Goal: Task Accomplishment & Management: Complete application form

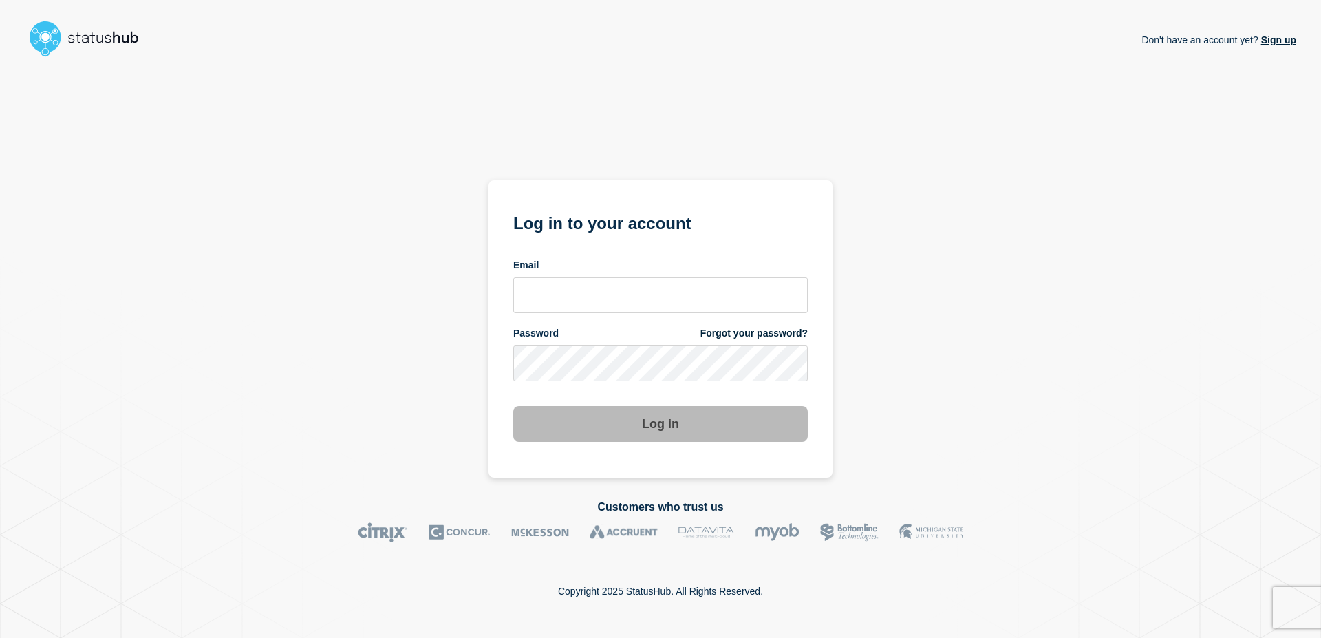
type input "[EMAIL_ADDRESS][DOMAIN_NAME]"
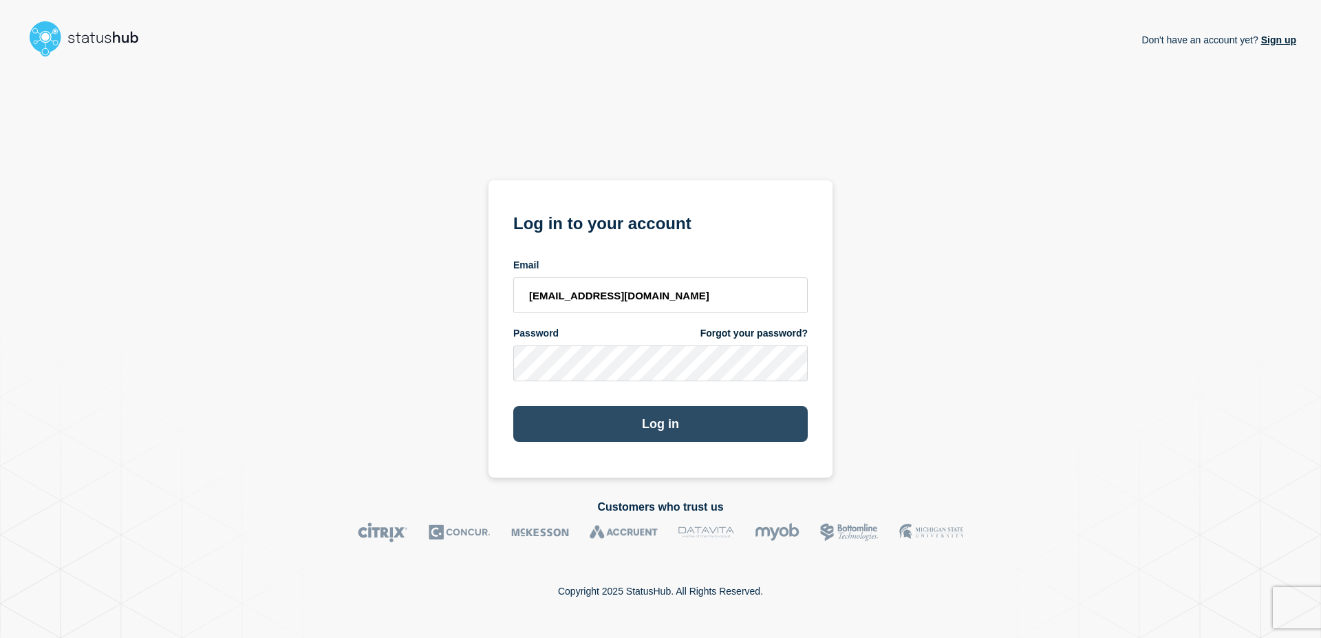
click at [641, 418] on button "Log in" at bounding box center [660, 424] width 295 height 36
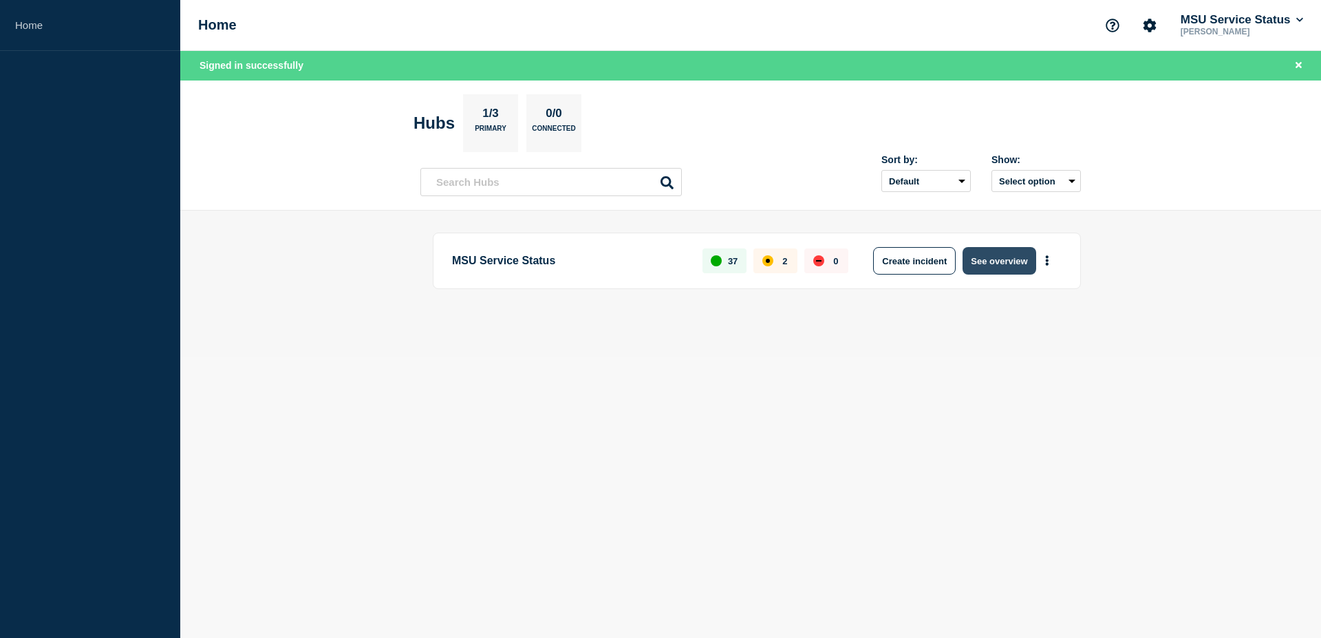
click at [978, 268] on button "See overview" at bounding box center [999, 261] width 73 height 28
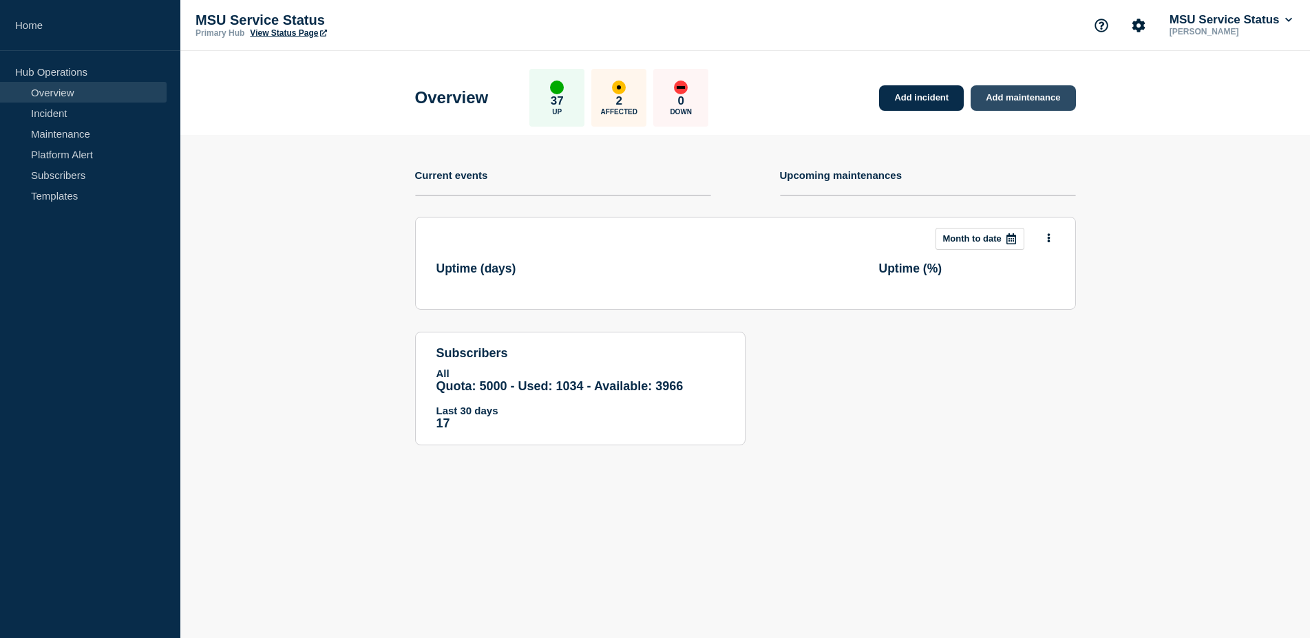
click at [1050, 92] on link "Add maintenance" at bounding box center [1022, 97] width 105 height 25
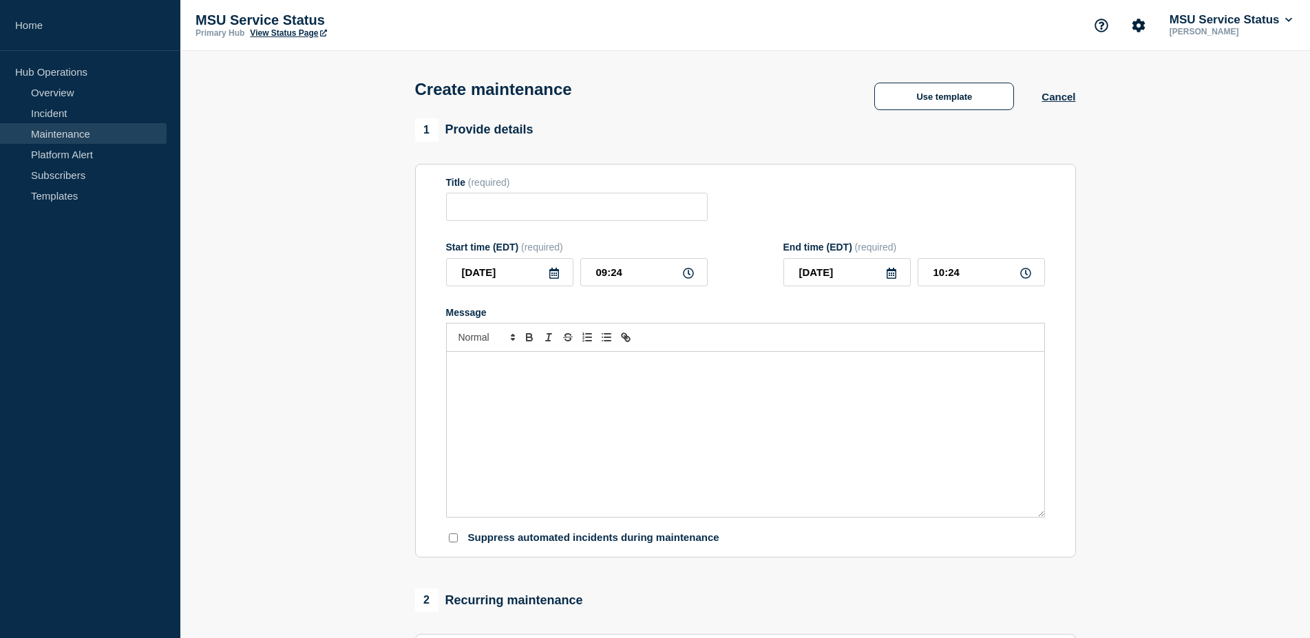
click at [573, 437] on div "Message" at bounding box center [745, 434] width 597 height 165
click at [513, 215] on input "Title" at bounding box center [577, 207] width 262 height 28
paste input "[Maintenance] GitLab May Experience Performance Issues During Planned Maintenan…"
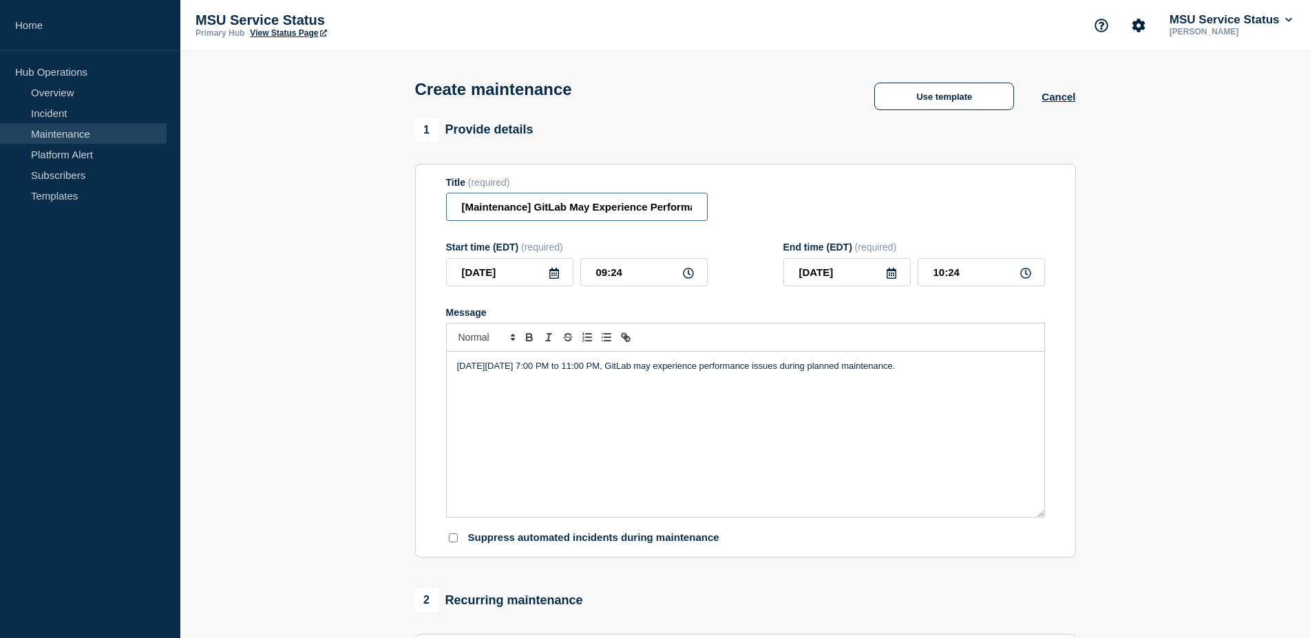
scroll to position [0, 364]
type input "[Maintenance] GitLab May Experience Performance Issues During Planned Maintenan…"
drag, startPoint x: 638, startPoint y: 277, endPoint x: 524, endPoint y: 268, distance: 113.8
click at [580, 268] on input "09:24" at bounding box center [643, 272] width 127 height 28
click at [661, 275] on input "09:24" at bounding box center [643, 272] width 127 height 28
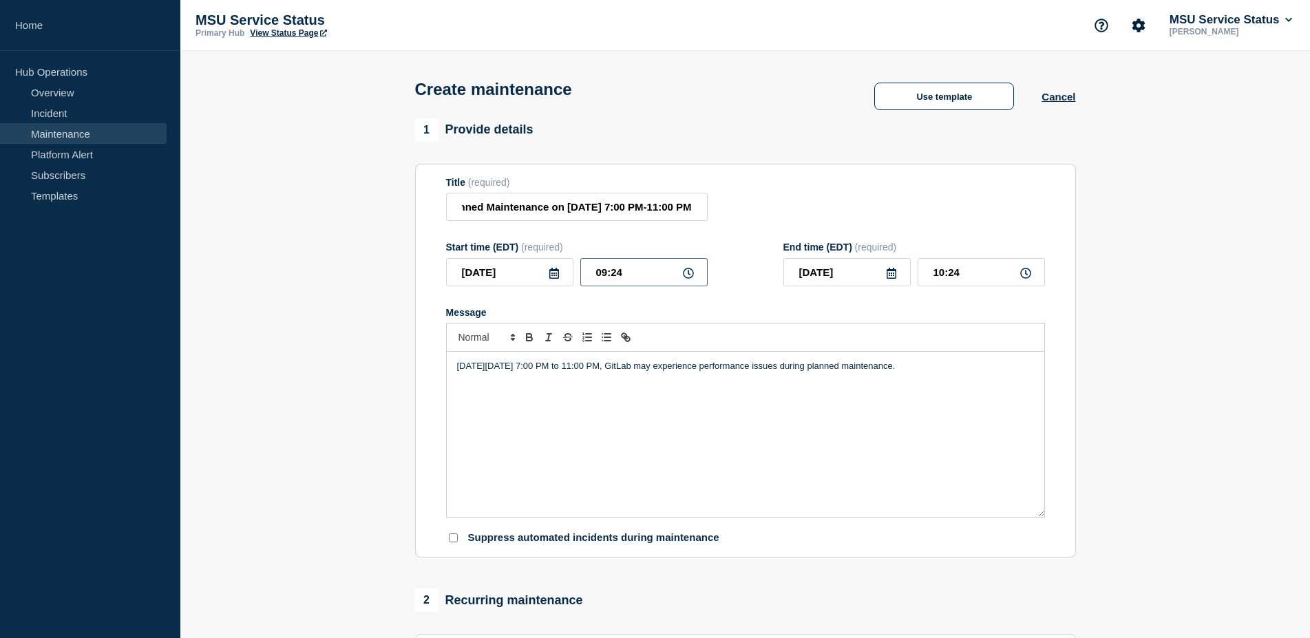
drag, startPoint x: 671, startPoint y: 277, endPoint x: 534, endPoint y: 272, distance: 137.0
click at [580, 273] on input "09:24" at bounding box center [643, 272] width 127 height 28
type input "09:00"
type input "10:00"
type input "19:00"
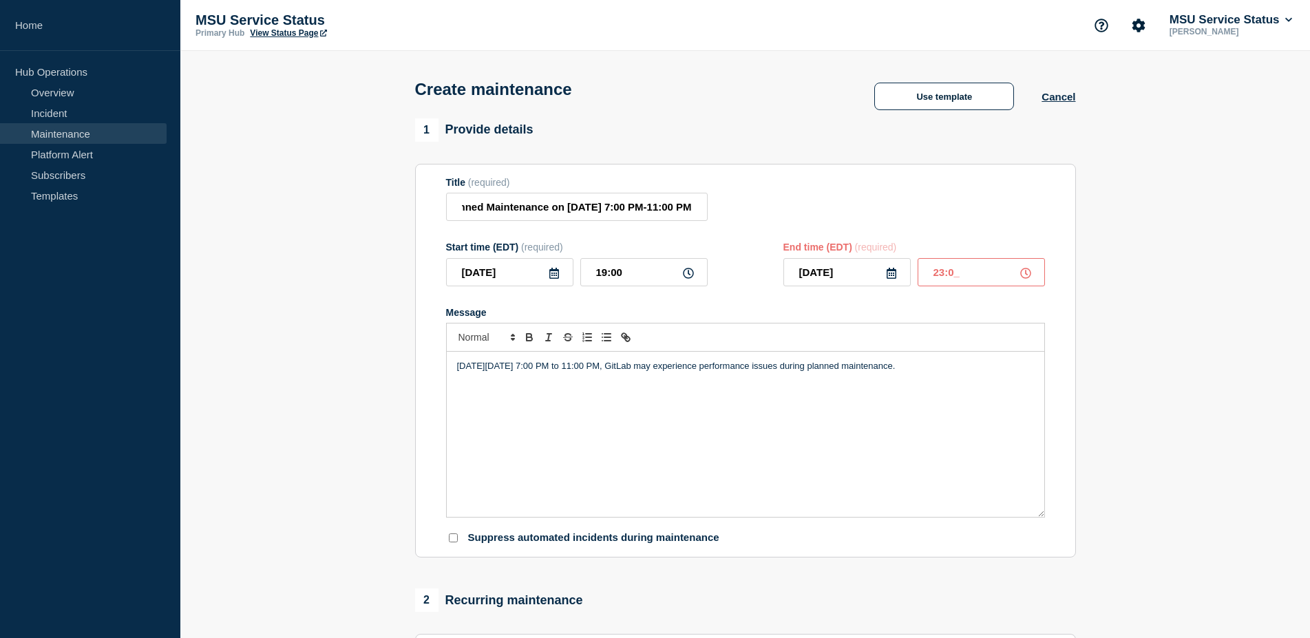
type input "23:00"
click at [926, 198] on div "Title (required) [Maintenance] GitLab May Experience Performance Issues During …" at bounding box center [745, 199] width 599 height 45
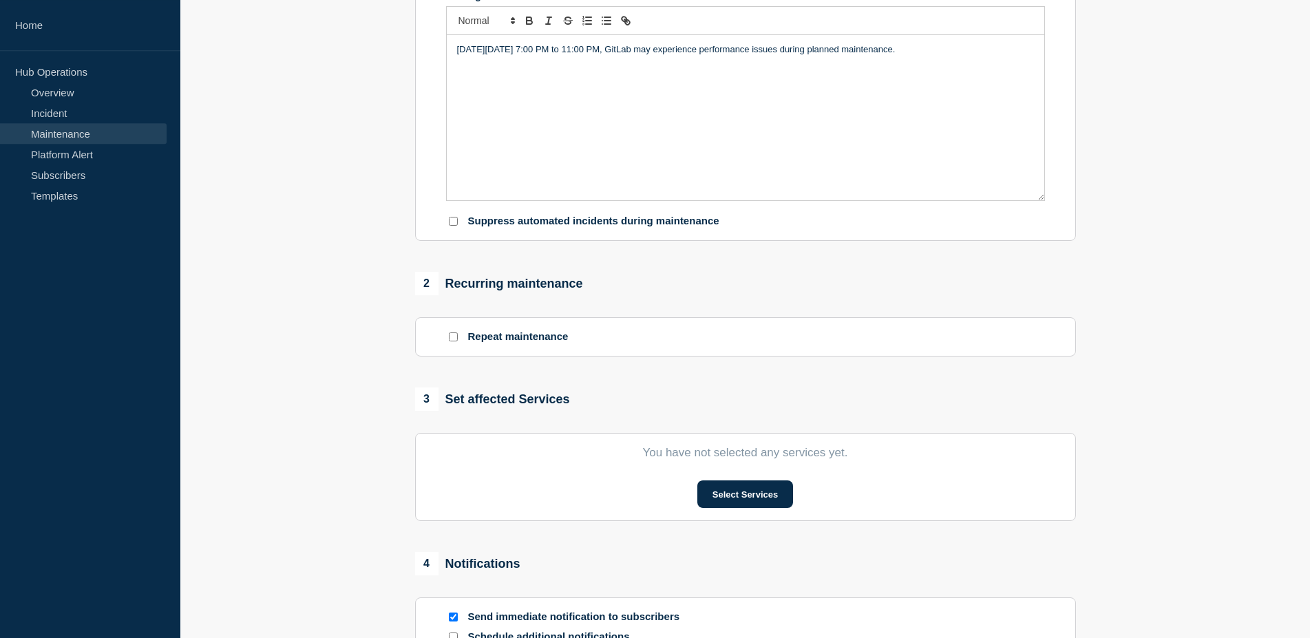
scroll to position [421, 0]
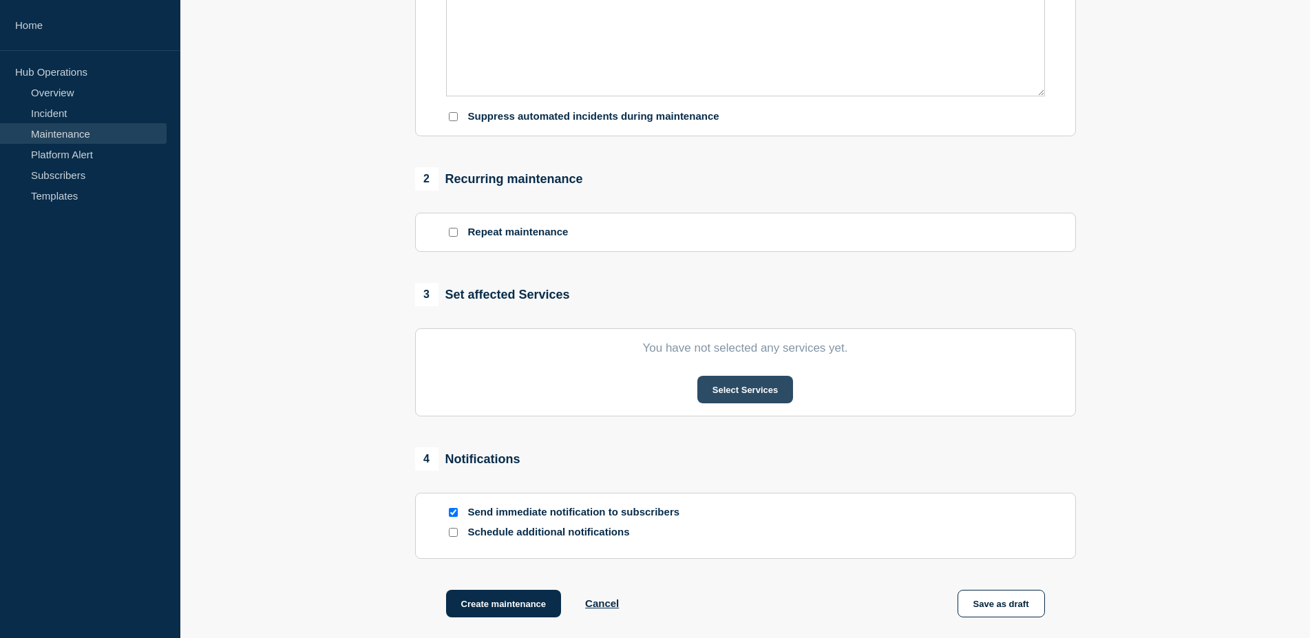
click at [734, 401] on button "Select Services" at bounding box center [745, 390] width 96 height 28
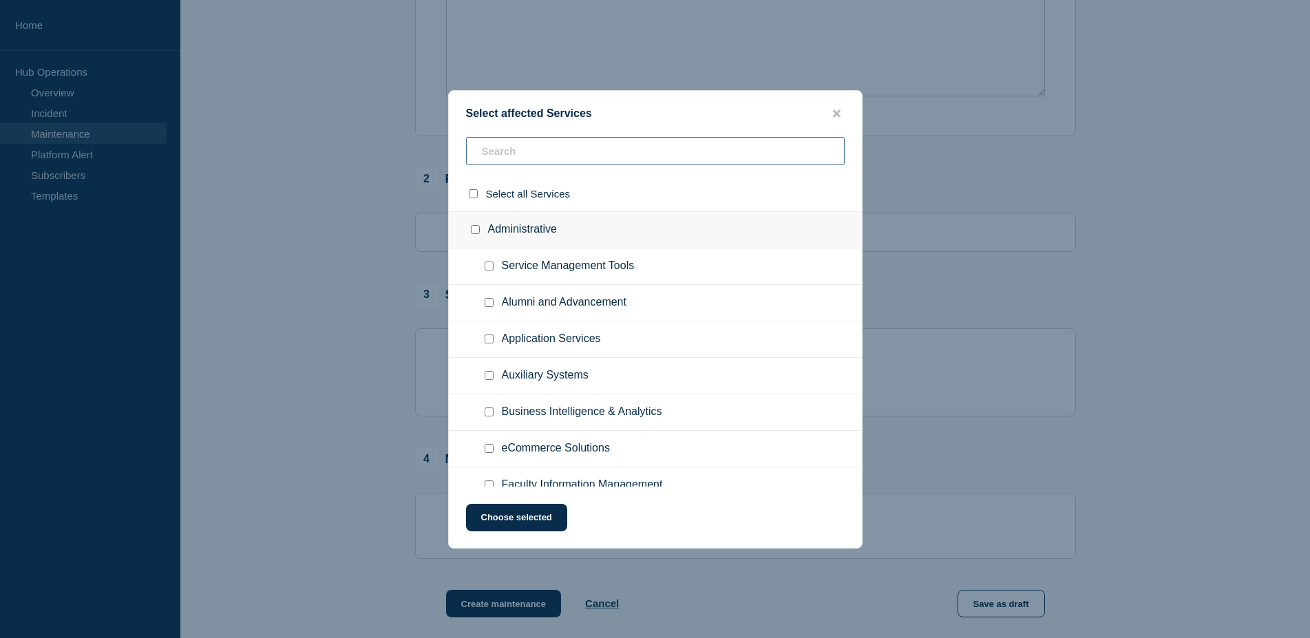
click at [638, 156] on input "text" at bounding box center [655, 151] width 379 height 28
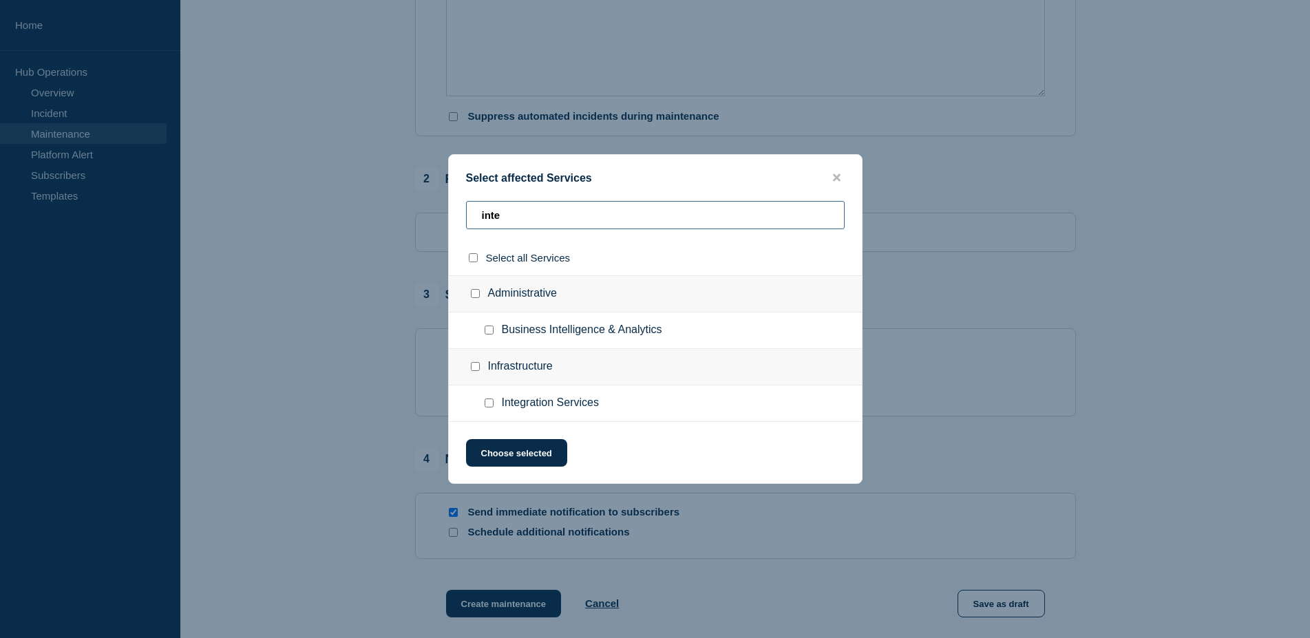
type input "inte"
click at [489, 405] on input "Integration Services checkbox" at bounding box center [488, 402] width 9 height 9
checkbox input "true"
click at [521, 458] on button "Choose selected" at bounding box center [516, 453] width 101 height 28
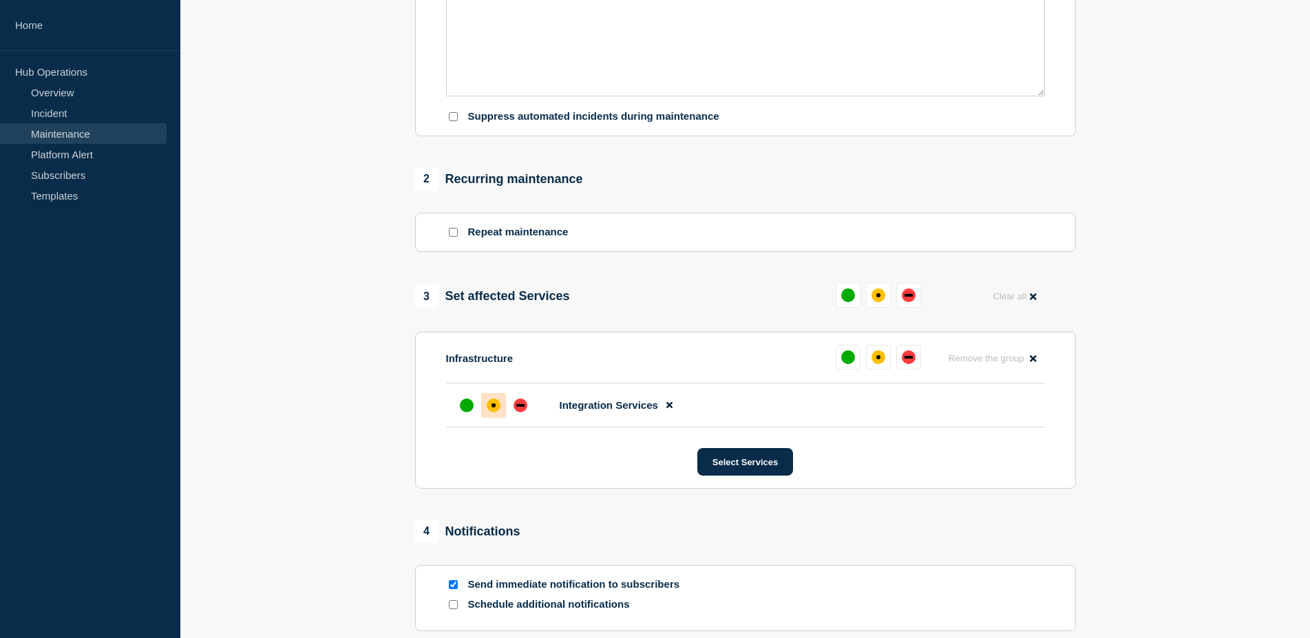
click at [489, 412] on div "affected" at bounding box center [494, 405] width 14 height 14
click at [887, 500] on div "1 Provide details Title (required) [Maintenance] GitLab May Experience Performa…" at bounding box center [745, 210] width 676 height 1027
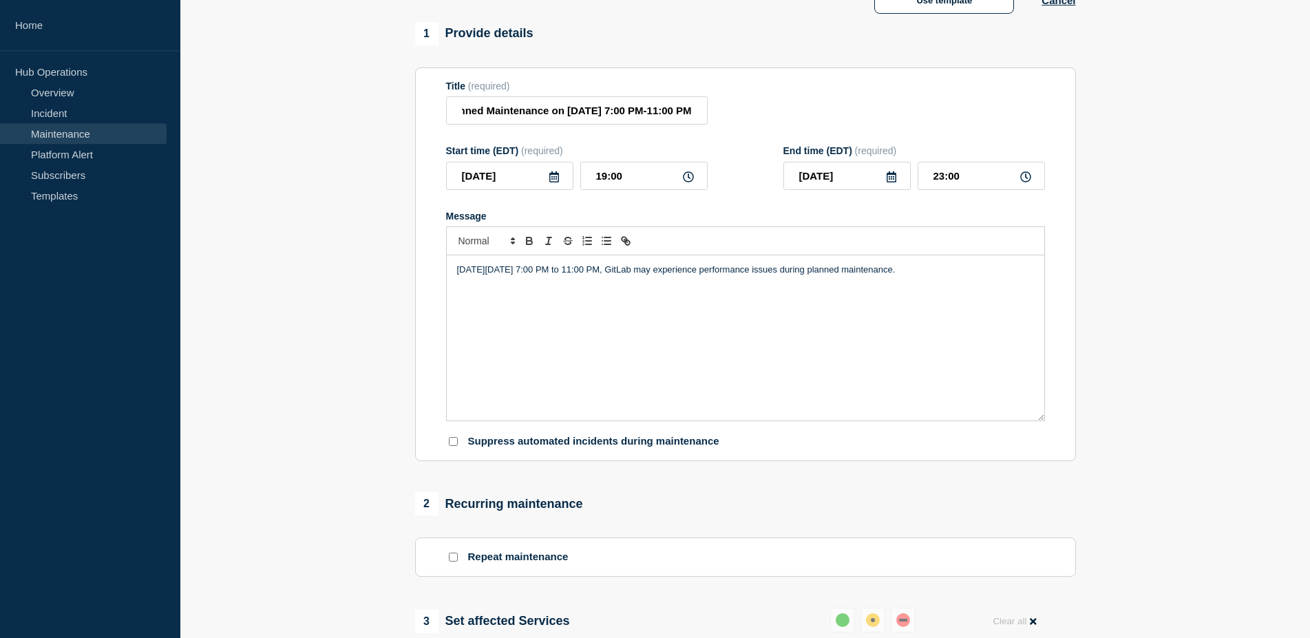
scroll to position [70, 0]
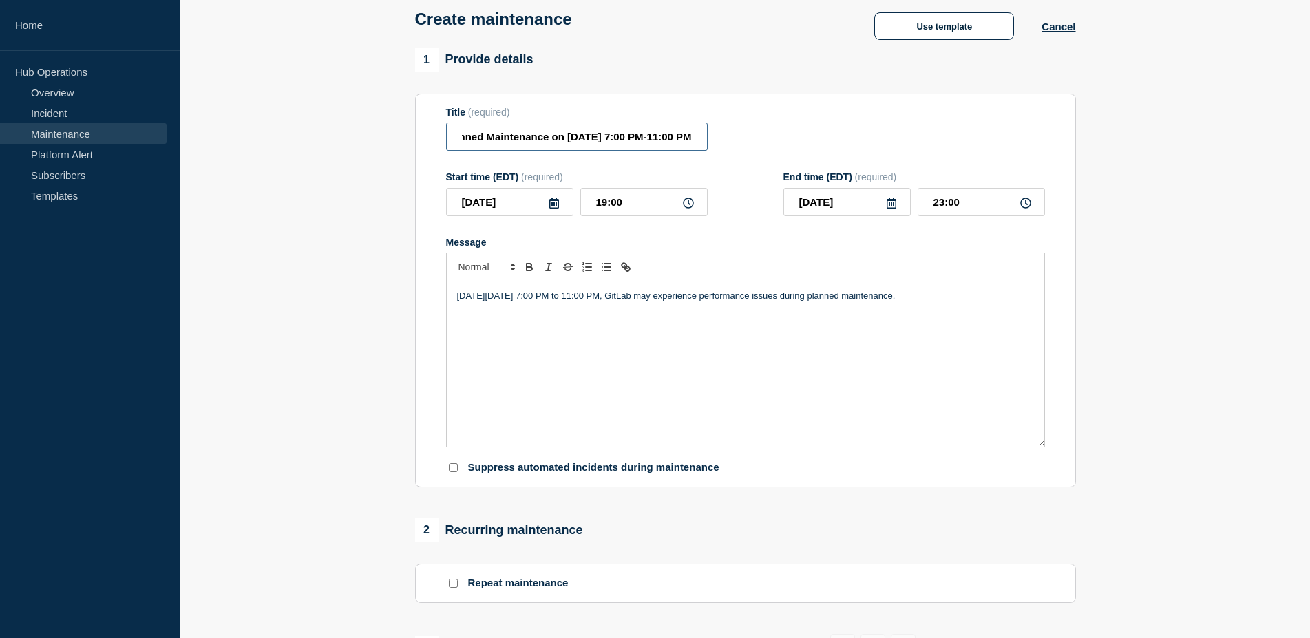
click at [537, 137] on input "[Maintenance] GitLab May Experience Performance Issues During Planned Maintenan…" at bounding box center [577, 136] width 262 height 28
drag, startPoint x: 521, startPoint y: 142, endPoint x: 796, endPoint y: 148, distance: 275.3
click at [707, 147] on input "[Maintenance] GitLab May Experience Performance Issues During Planned Maintenan…" at bounding box center [577, 136] width 262 height 28
click at [650, 136] on input "[Maintenance] GitLab May Experience Performance Issues During Planned Maintenan…" at bounding box center [577, 136] width 262 height 28
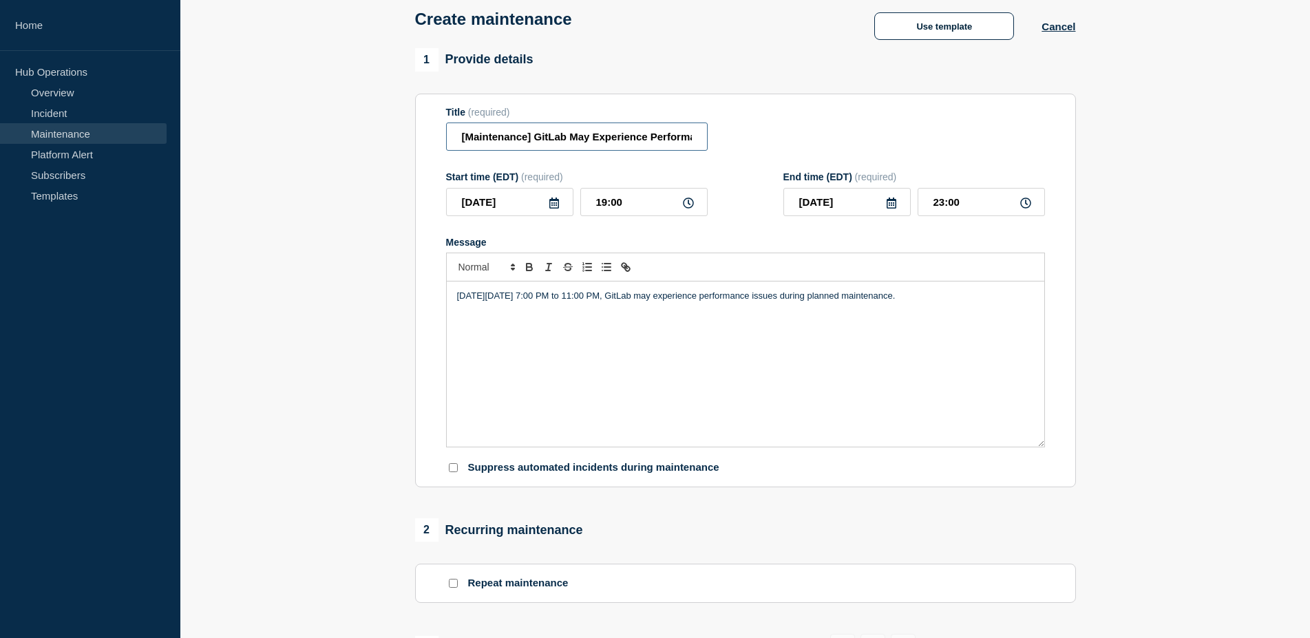
drag, startPoint x: 677, startPoint y: 142, endPoint x: 194, endPoint y: 144, distance: 483.1
click at [446, 144] on input "[Maintenance] GitLab May Experience Performance Issues During Planned Maintenan…" at bounding box center [577, 136] width 262 height 28
click at [562, 133] on input "[Maintenance] GitLab May Experience Performance Issues During Planned Maintenan…" at bounding box center [577, 136] width 262 height 28
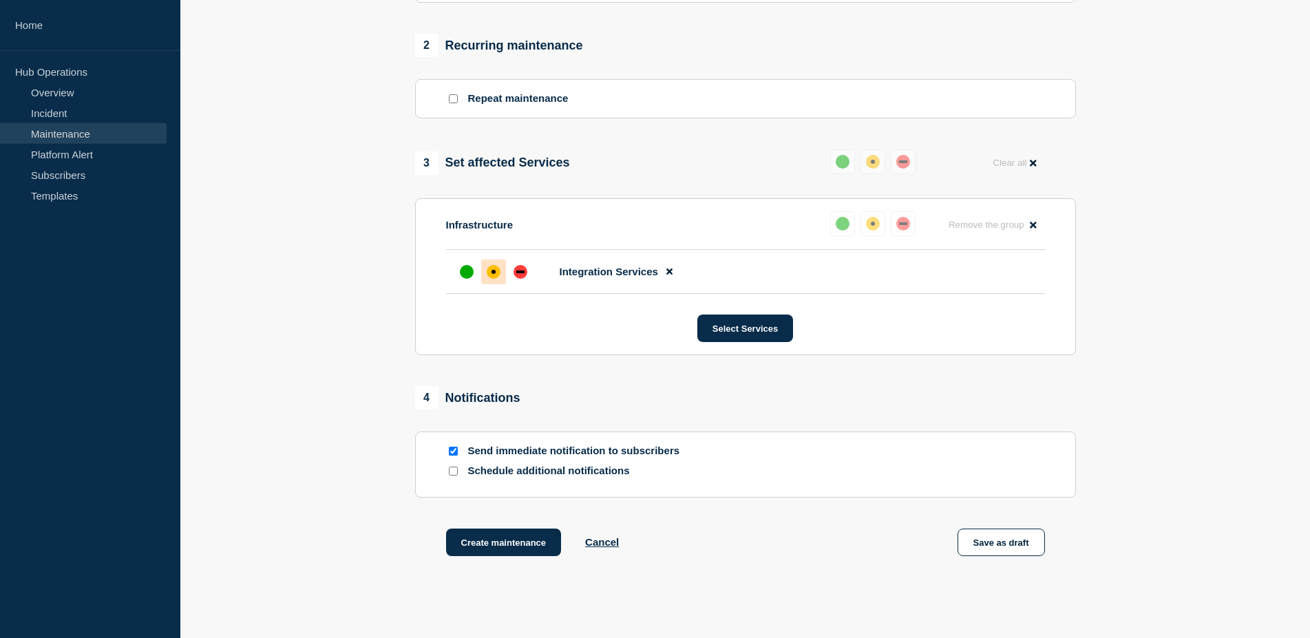
scroll to position [562, 0]
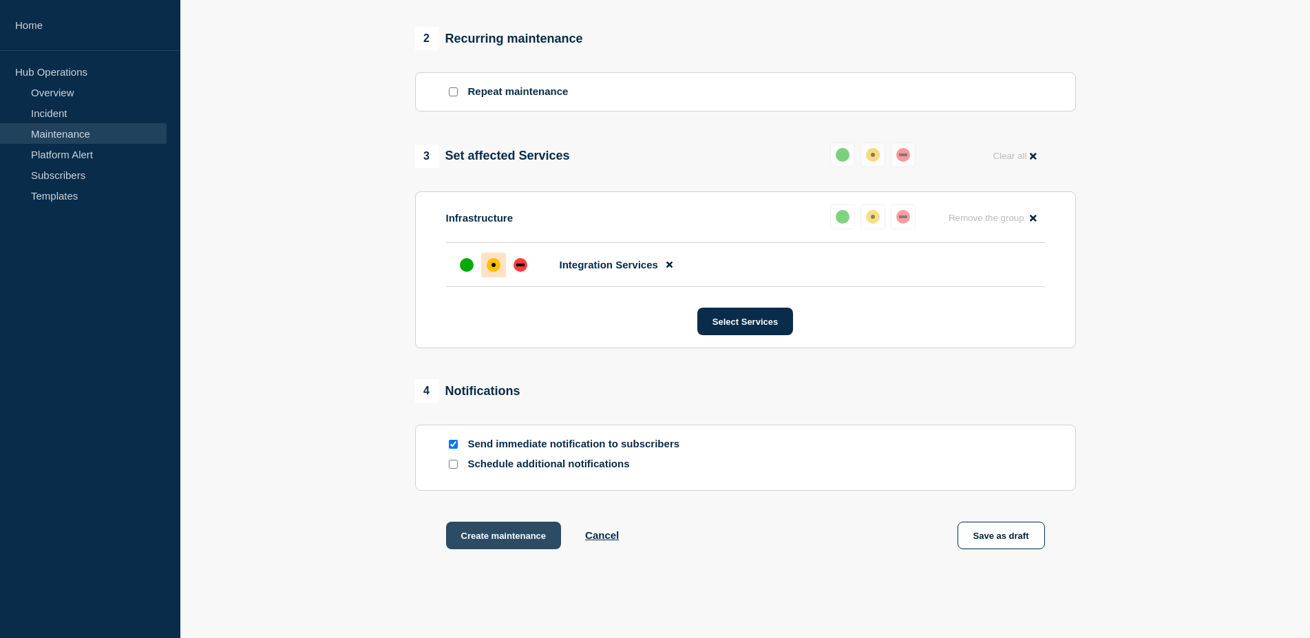
click at [487, 544] on button "Create maintenance" at bounding box center [504, 536] width 116 height 28
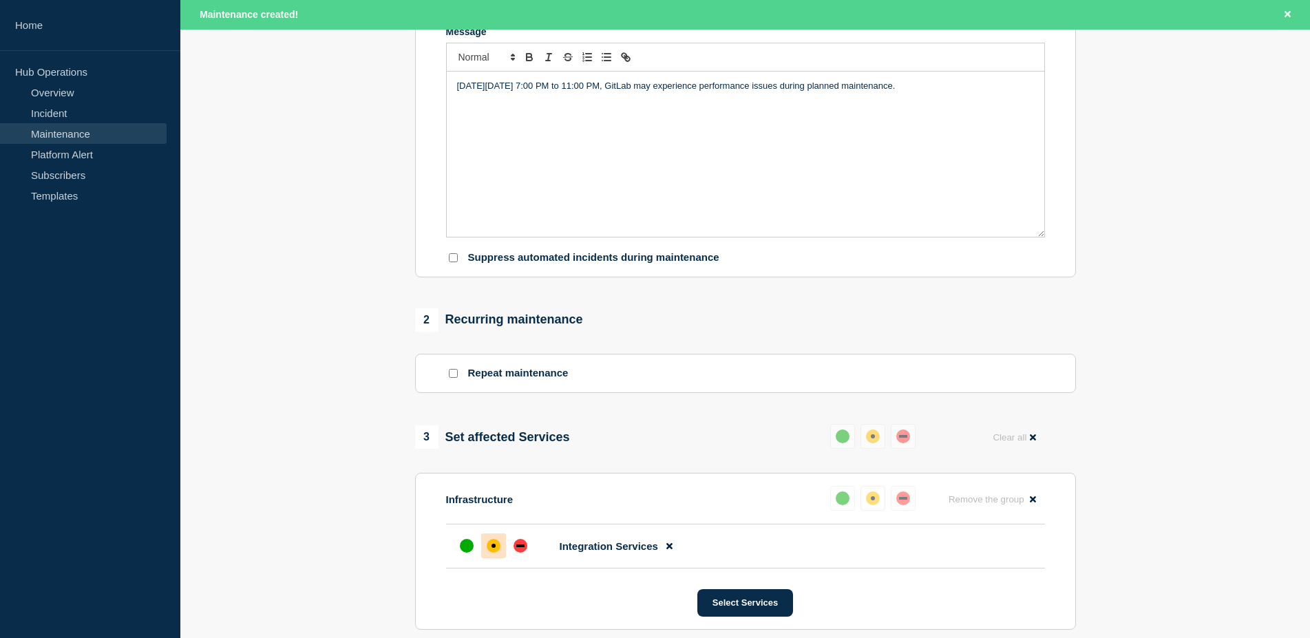
scroll to position [0, 0]
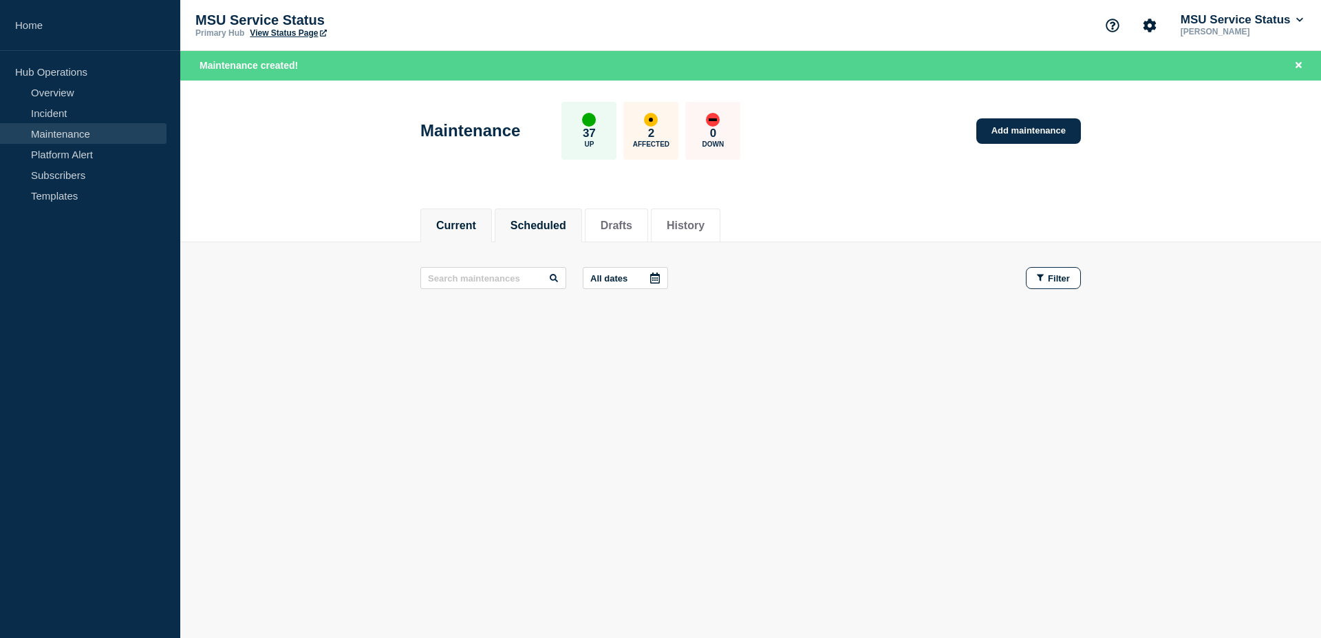
click at [526, 232] on li "Scheduled" at bounding box center [538, 226] width 87 height 34
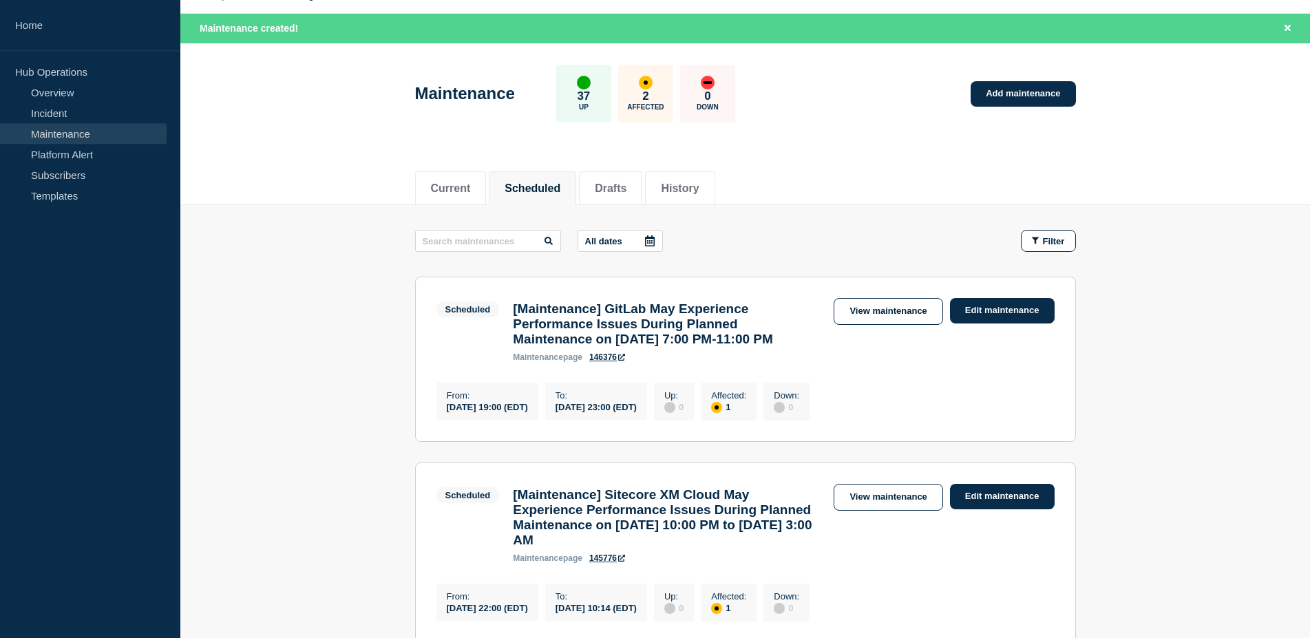
scroll to position [70, 0]
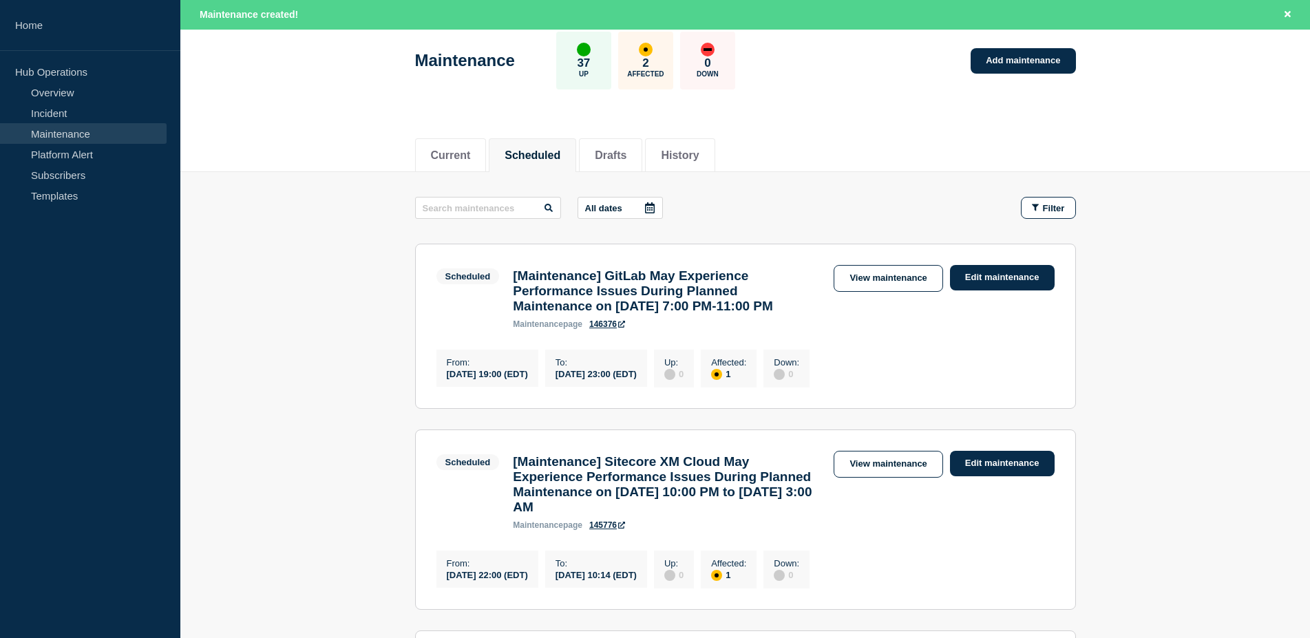
click at [616, 329] on link "146376" at bounding box center [607, 324] width 36 height 10
